Goal: Information Seeking & Learning: Understand process/instructions

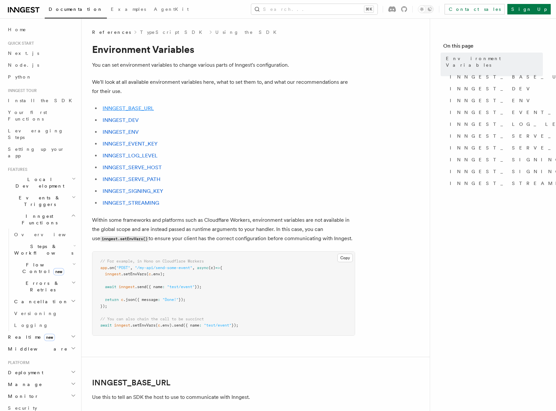
click at [142, 105] on link "INNGEST_BASE_URL" at bounding box center [128, 108] width 51 height 6
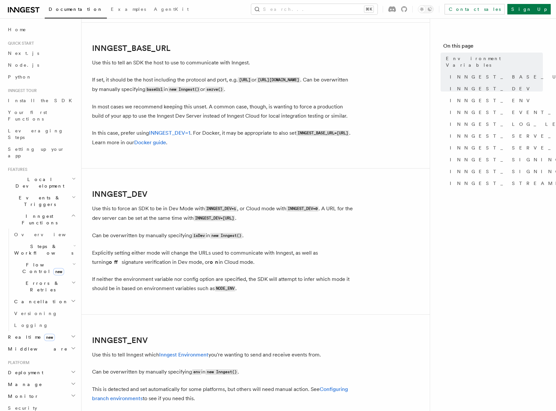
scroll to position [347, 0]
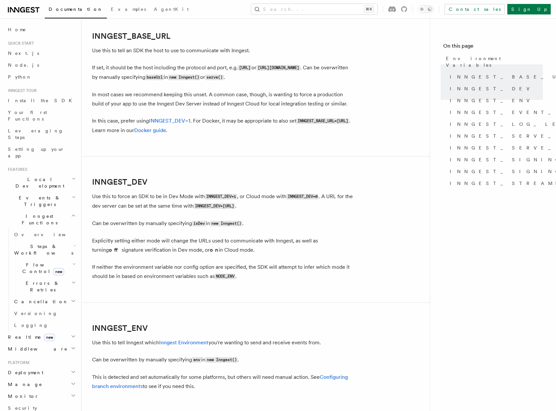
click at [139, 71] on p "If set, it should be the host including the protocol and port, e.g. [URL] or [U…" at bounding box center [223, 72] width 263 height 19
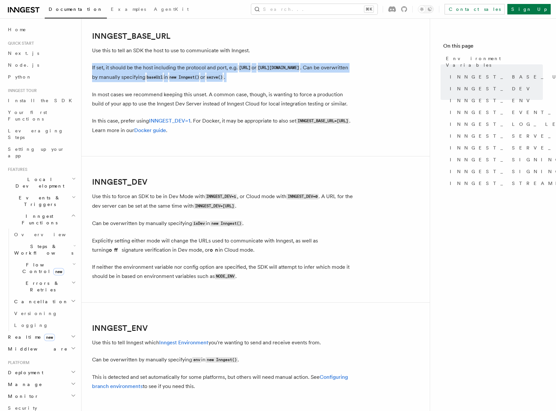
click at [139, 71] on p "If set, it should be the host including the protocol and port, e.g. [URL] or [U…" at bounding box center [223, 72] width 263 height 19
click at [139, 73] on p "If set, it should be the host including the protocol and port, e.g. [URL] or [U…" at bounding box center [223, 72] width 263 height 19
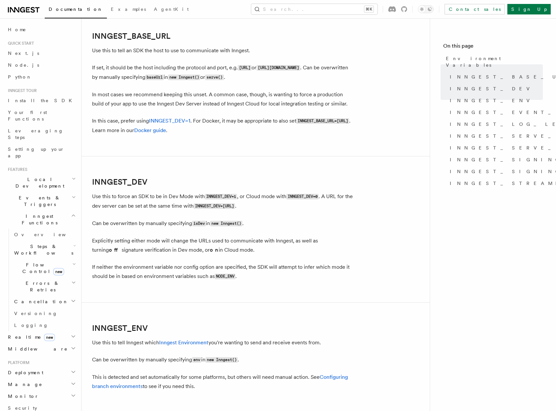
click at [139, 78] on p "If set, it should be the host including the protocol and port, e.g. [URL] or [U…" at bounding box center [223, 72] width 263 height 19
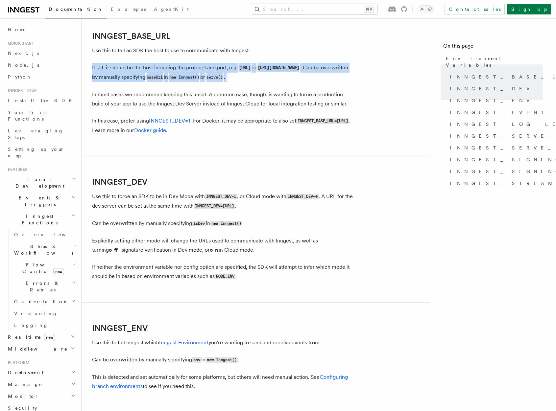
click at [139, 78] on p "If set, it should be the host including the protocol and port, e.g. [URL] or [U…" at bounding box center [223, 72] width 263 height 19
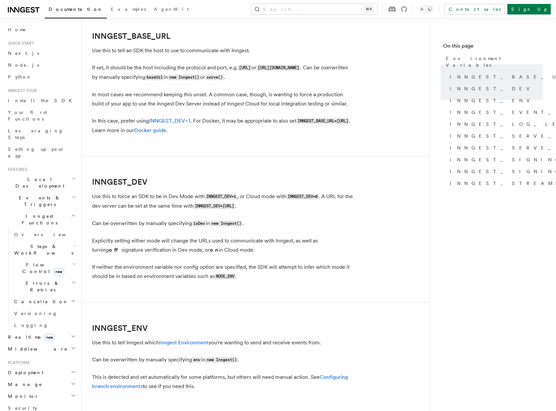
click at [138, 92] on p "In most cases we recommend keeping this unset. A common case, though, is wantin…" at bounding box center [223, 99] width 263 height 18
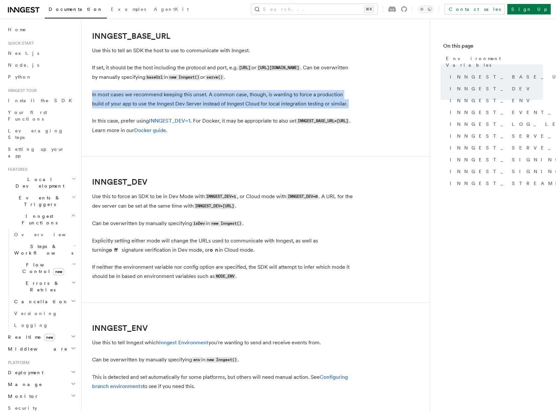
click at [138, 92] on p "In most cases we recommend keeping this unset. A common case, though, is wantin…" at bounding box center [223, 99] width 263 height 18
